Goal: Check status: Check status

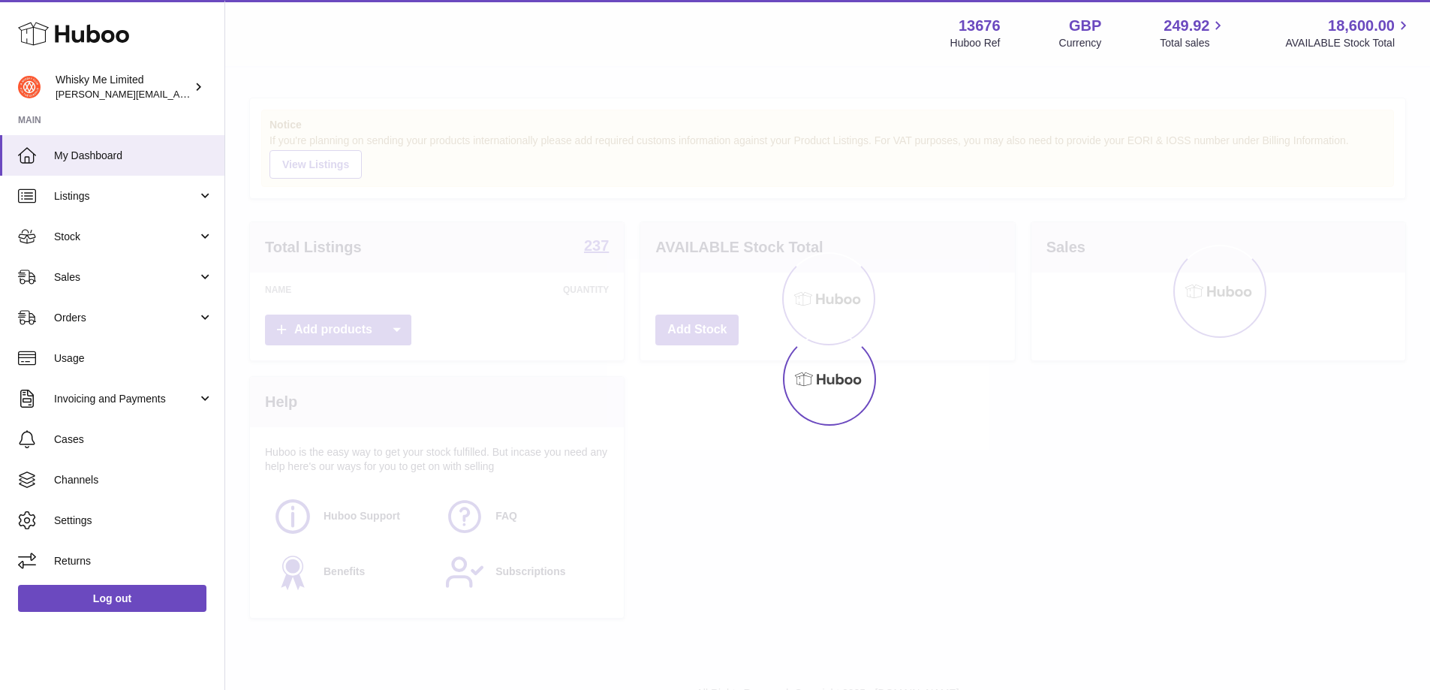
click at [92, 287] on link "Sales" at bounding box center [112, 277] width 224 height 41
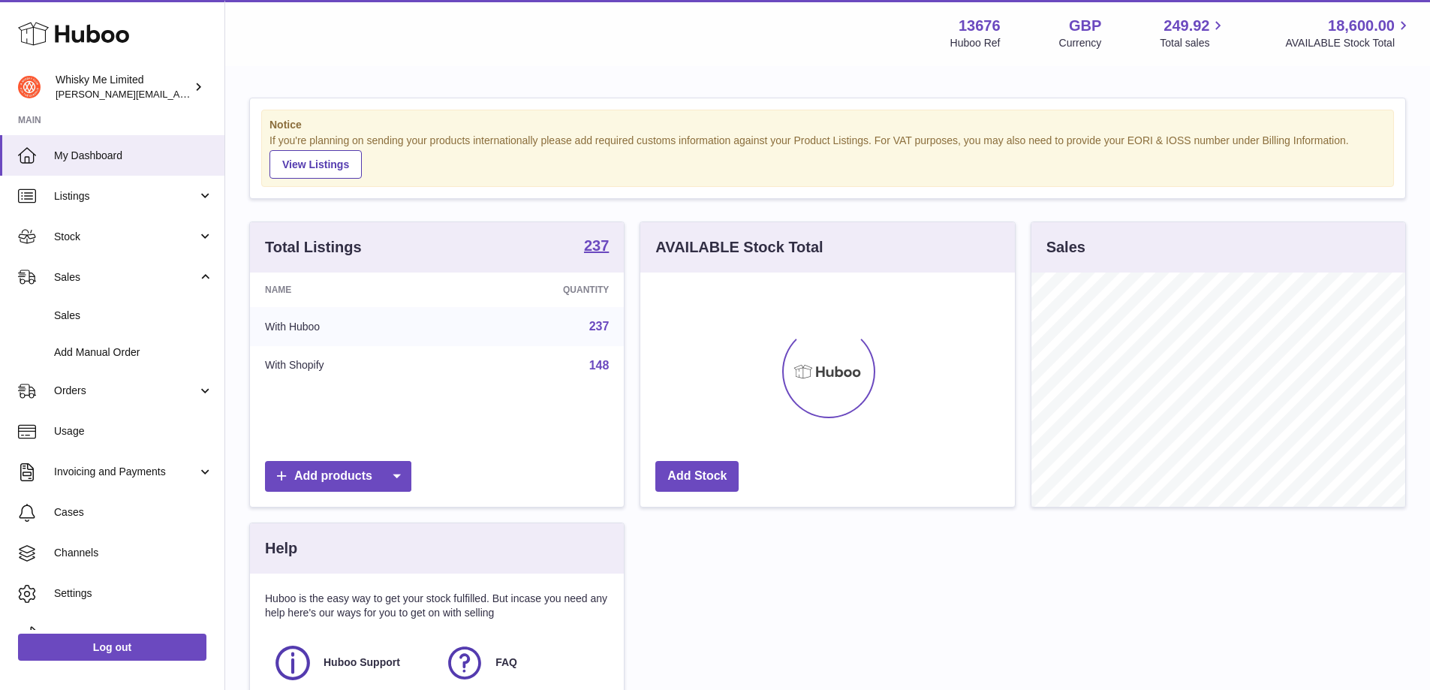
scroll to position [234, 375]
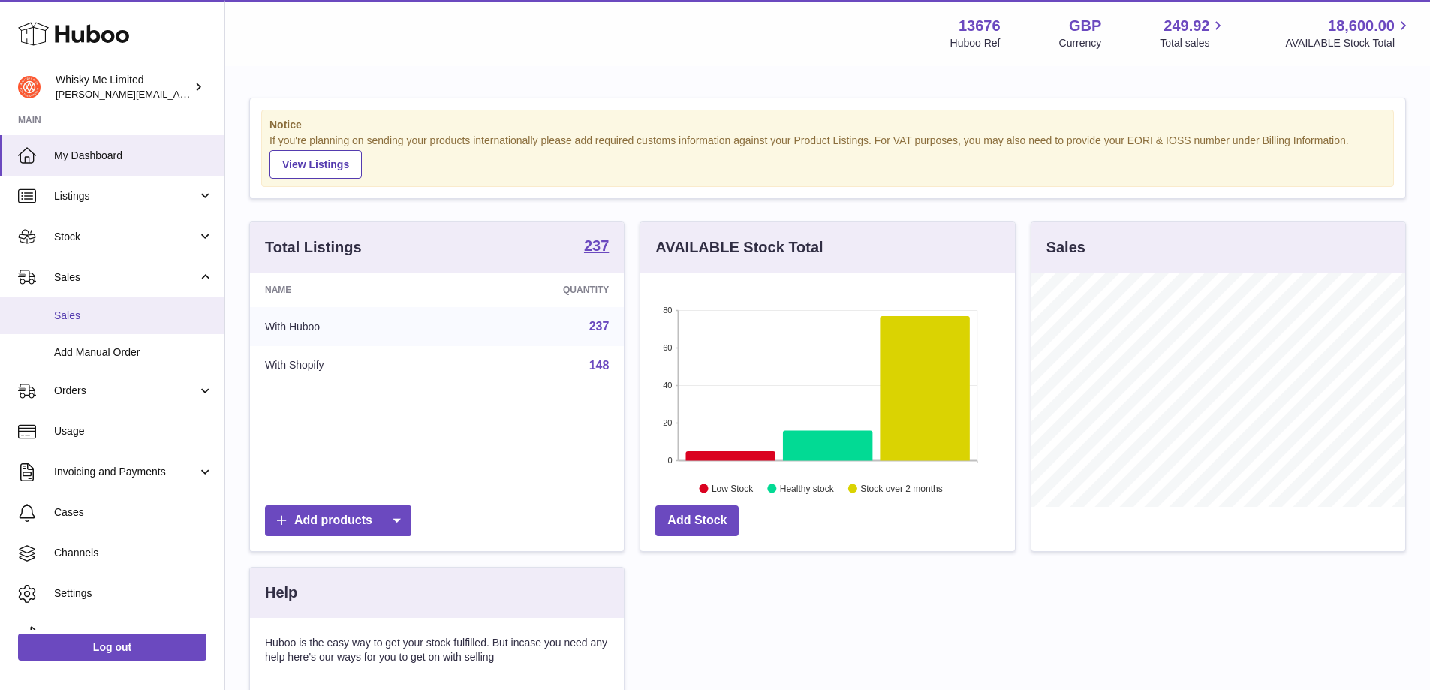
click at [80, 319] on span "Sales" at bounding box center [133, 315] width 159 height 14
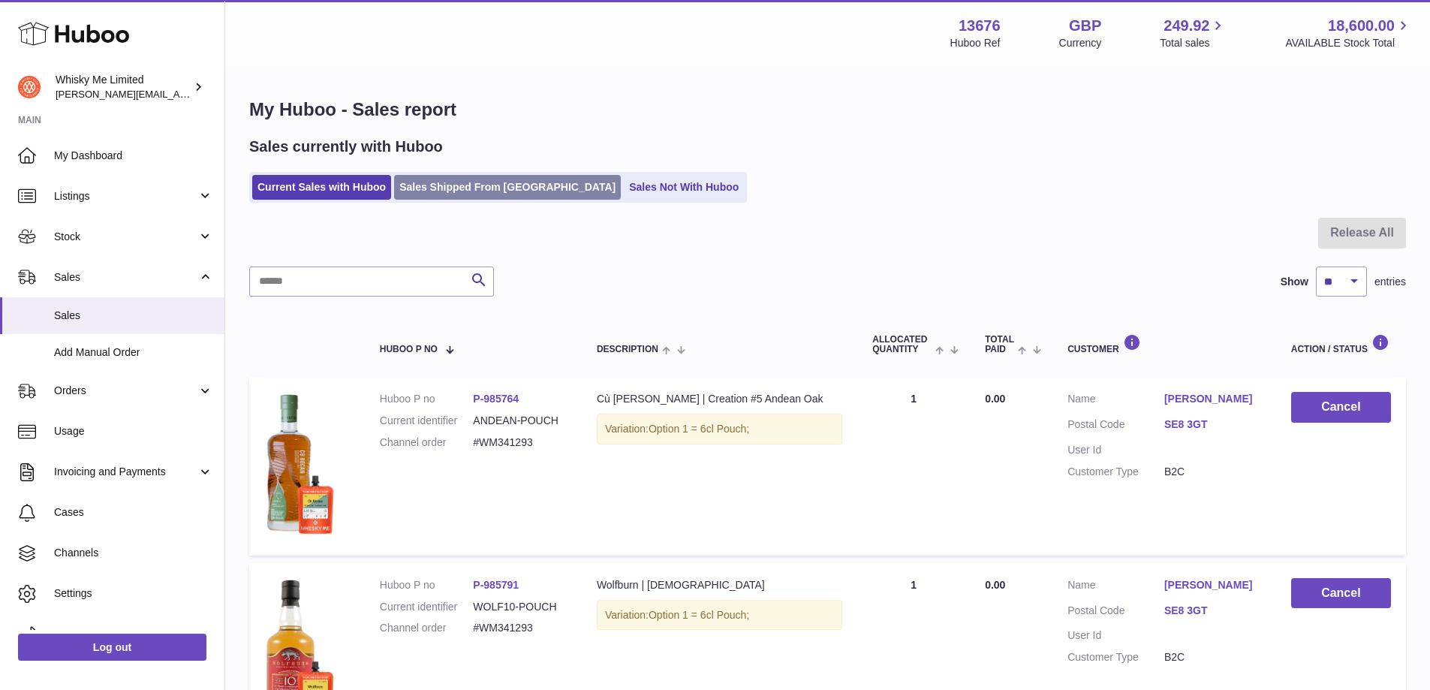
click at [483, 190] on link "Sales Shipped From Huboo" at bounding box center [507, 187] width 227 height 25
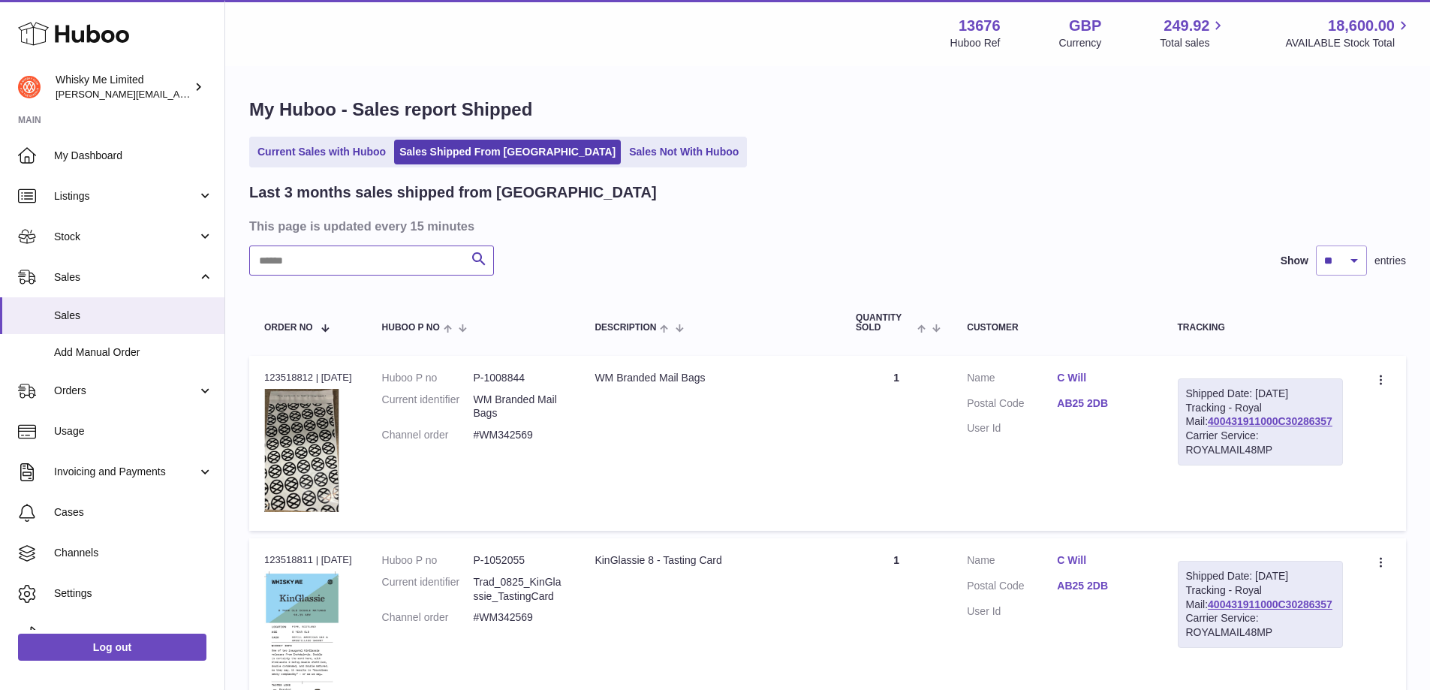
click at [408, 251] on input "text" at bounding box center [371, 260] width 245 height 30
paste input "********"
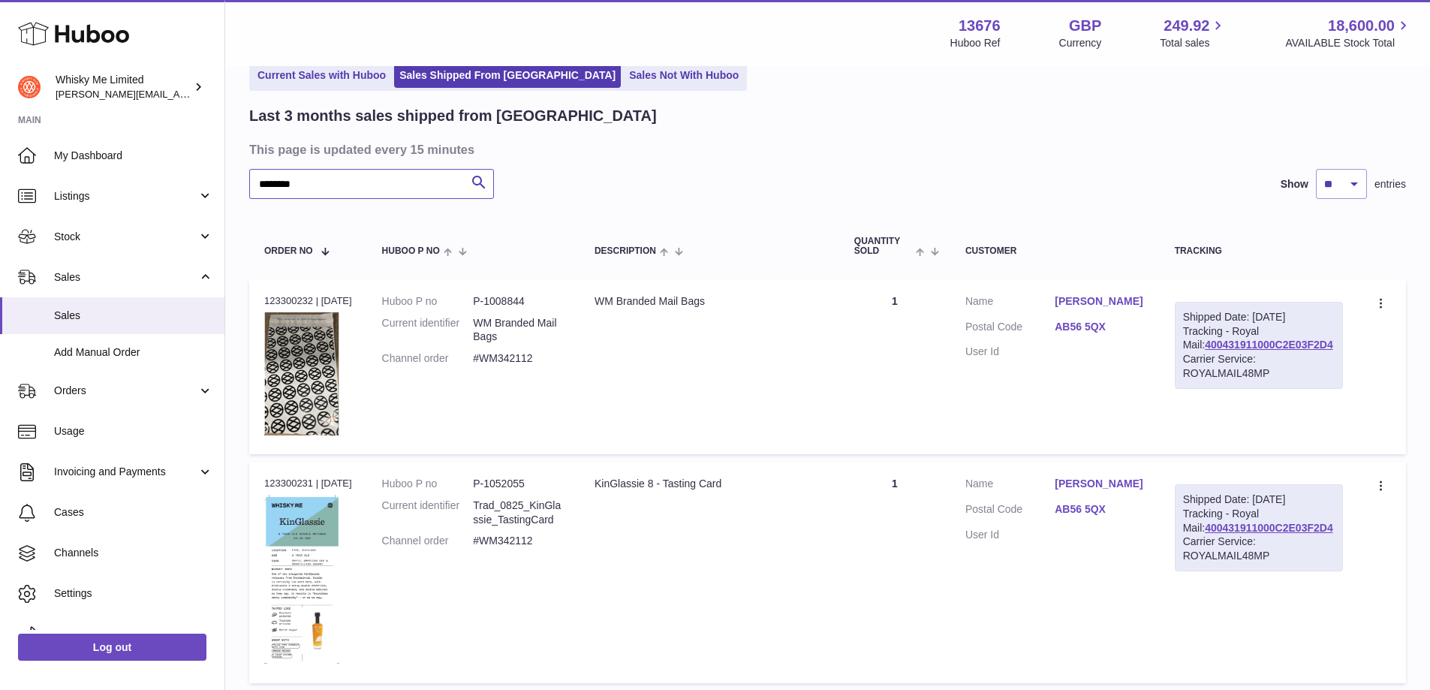
scroll to position [75, 0]
type input "********"
click at [1270, 352] on link "400431911000C2E03F2D4" at bounding box center [1269, 346] width 128 height 12
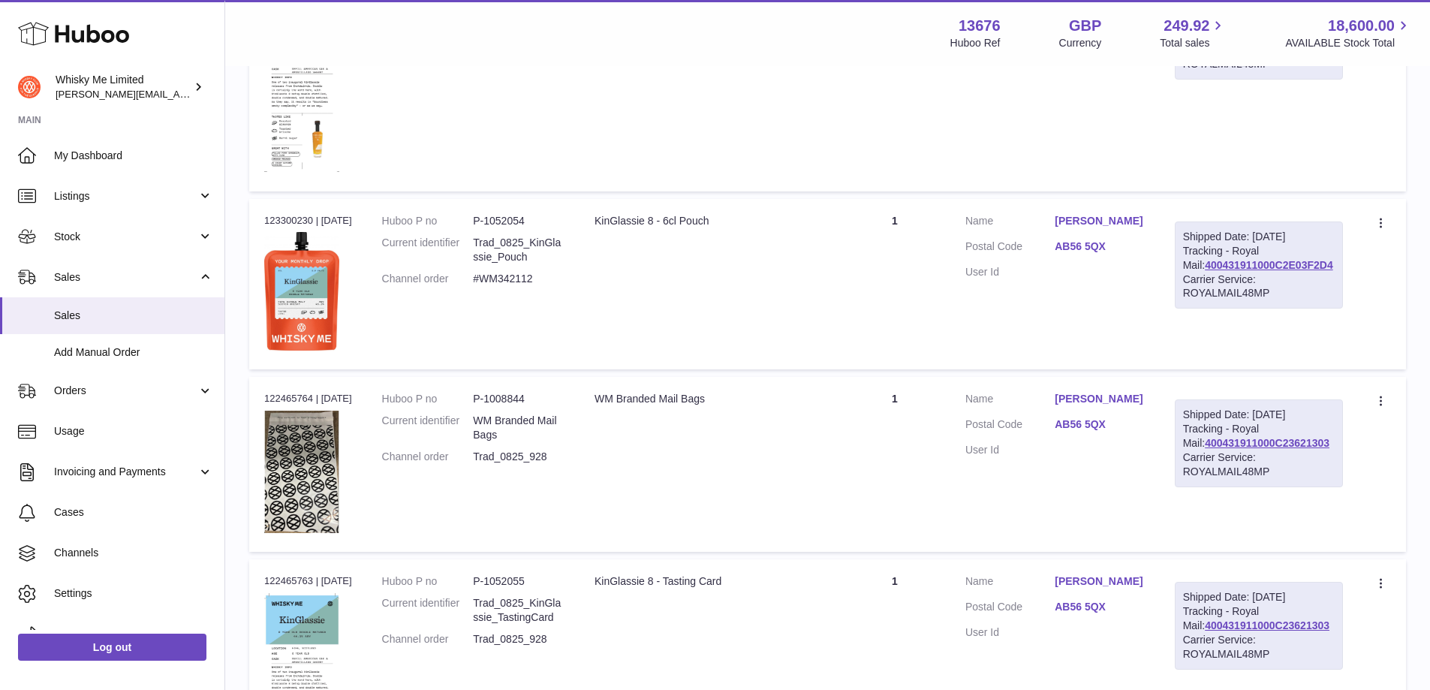
scroll to position [675, 0]
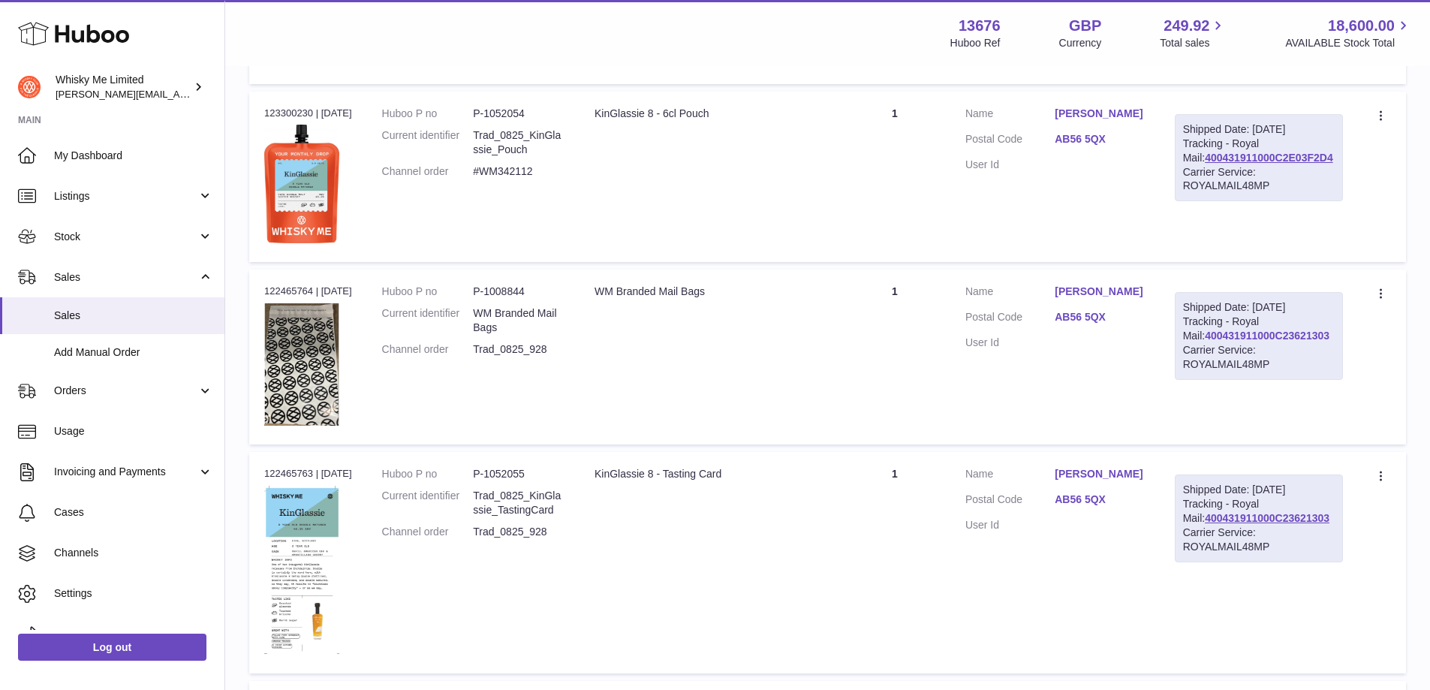
click at [1279, 341] on link "400431911000C23621303" at bounding box center [1267, 335] width 125 height 12
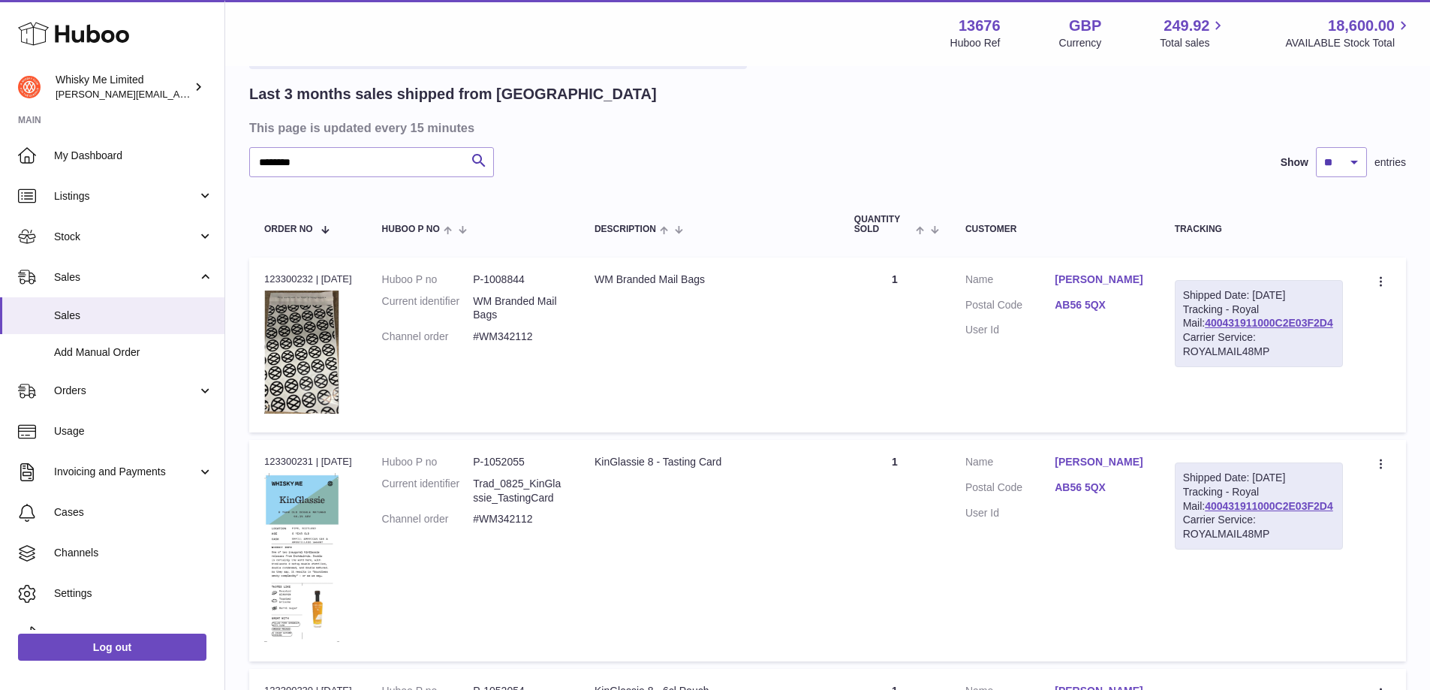
scroll to position [75, 0]
